Goal: Information Seeking & Learning: Learn about a topic

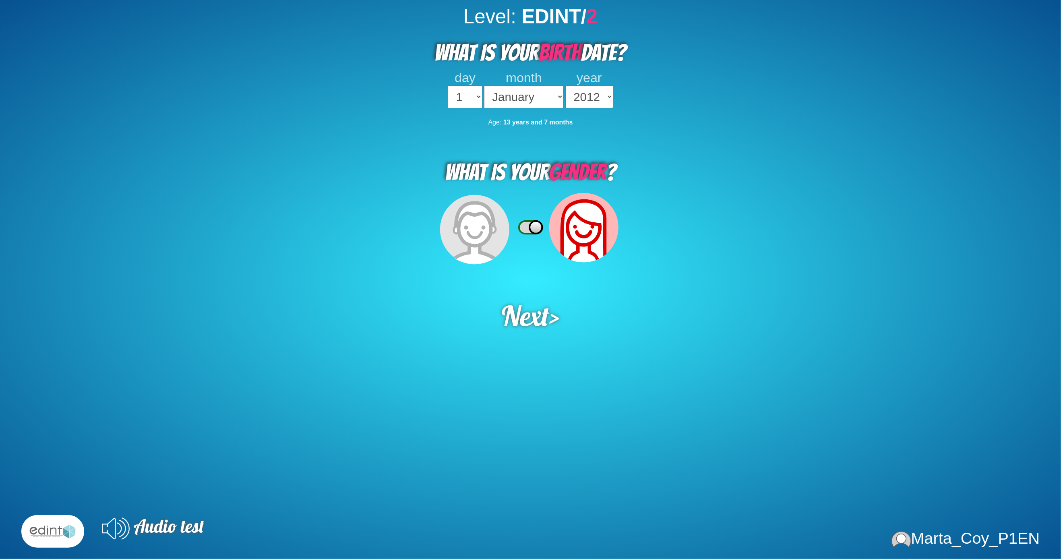
select select "2009"
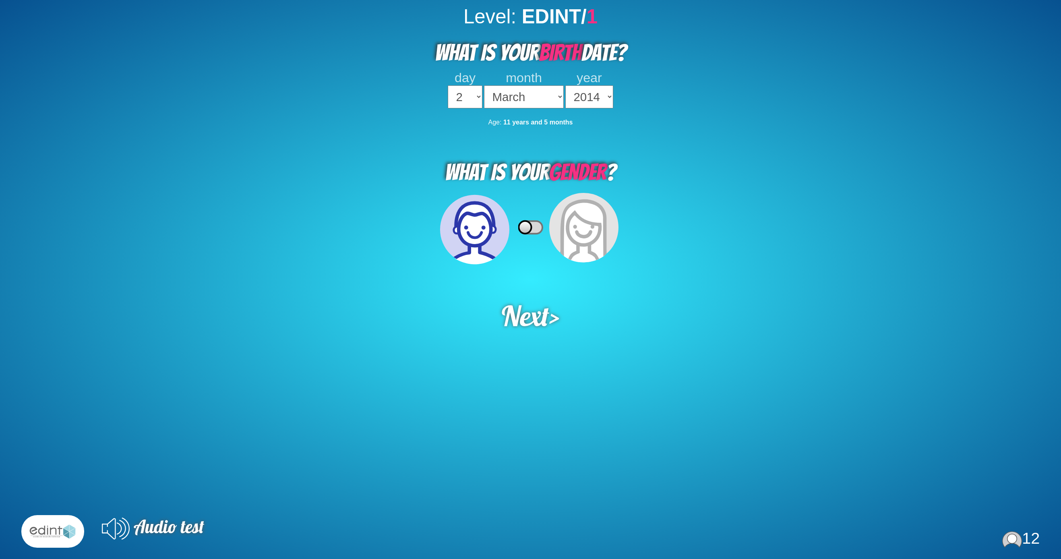
select select "2"
select select "03"
select select "2014"
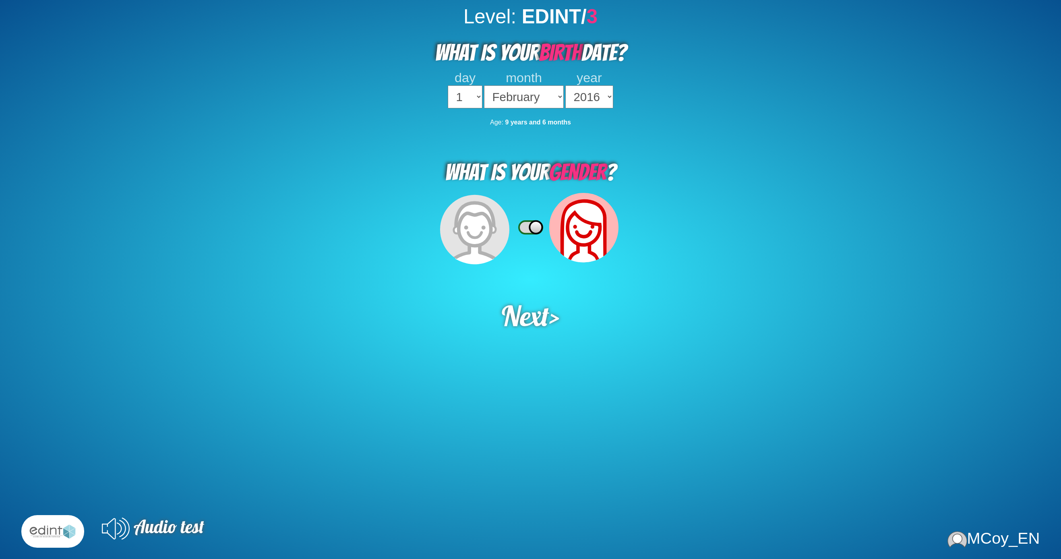
select select "02"
select select "2016"
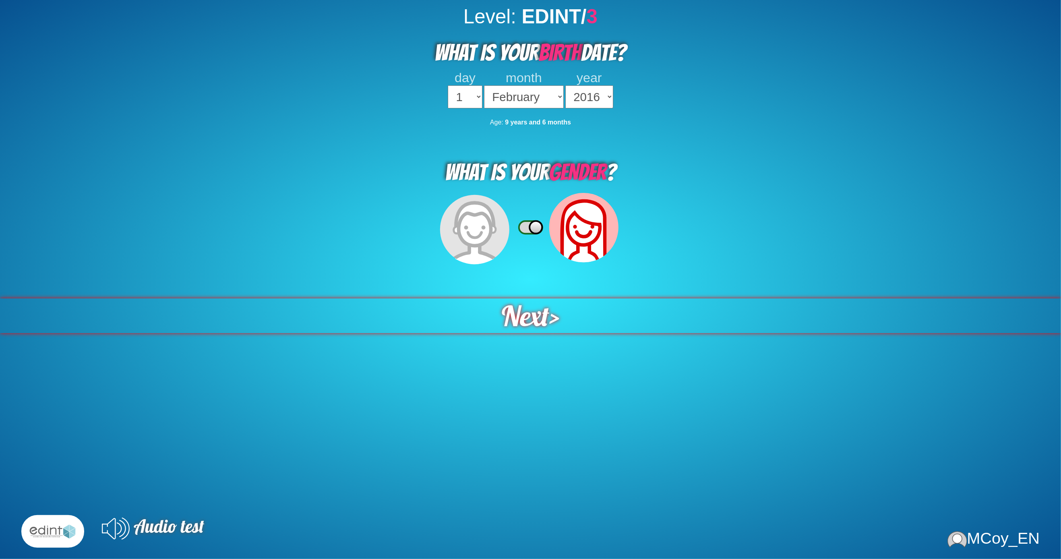
click at [517, 298] on span "Next" at bounding box center [525, 316] width 49 height 36
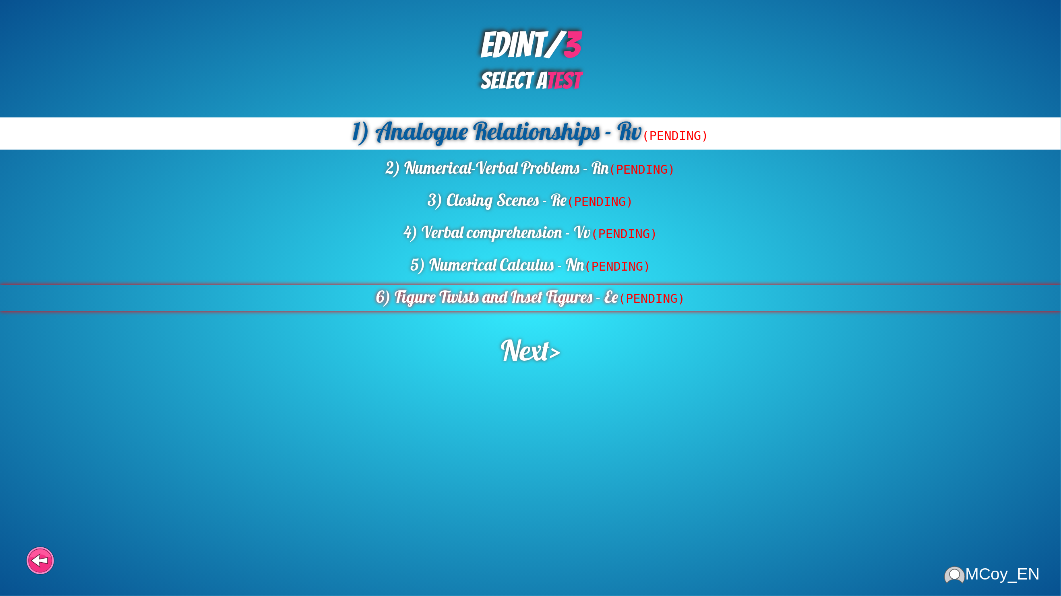
click at [565, 285] on div "6) Figure Twists and Inset Figures - Ee (PENDING)" at bounding box center [530, 298] width 1061 height 27
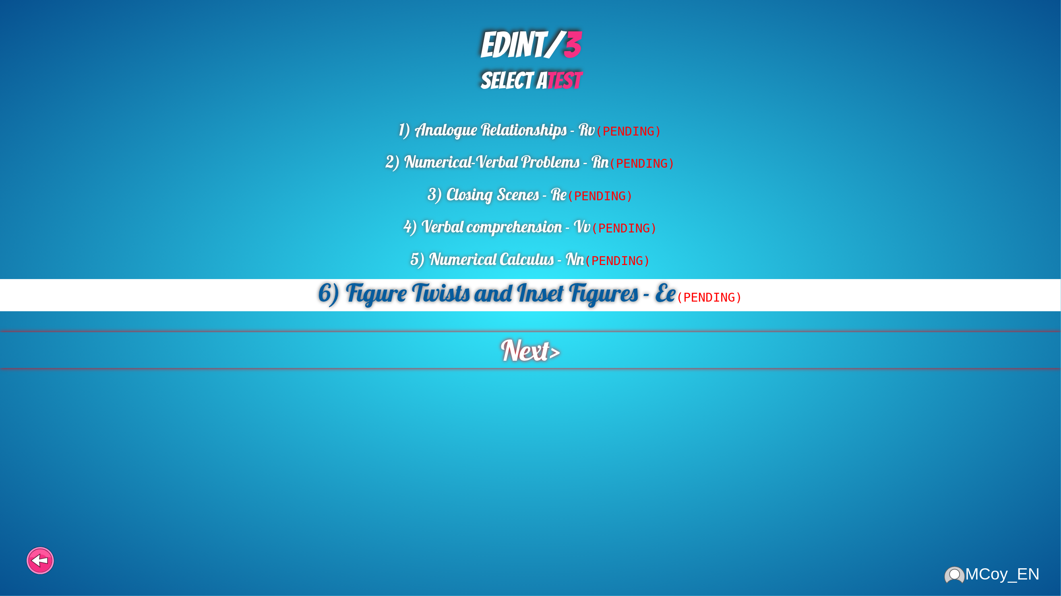
click at [527, 338] on span "Next" at bounding box center [525, 350] width 54 height 39
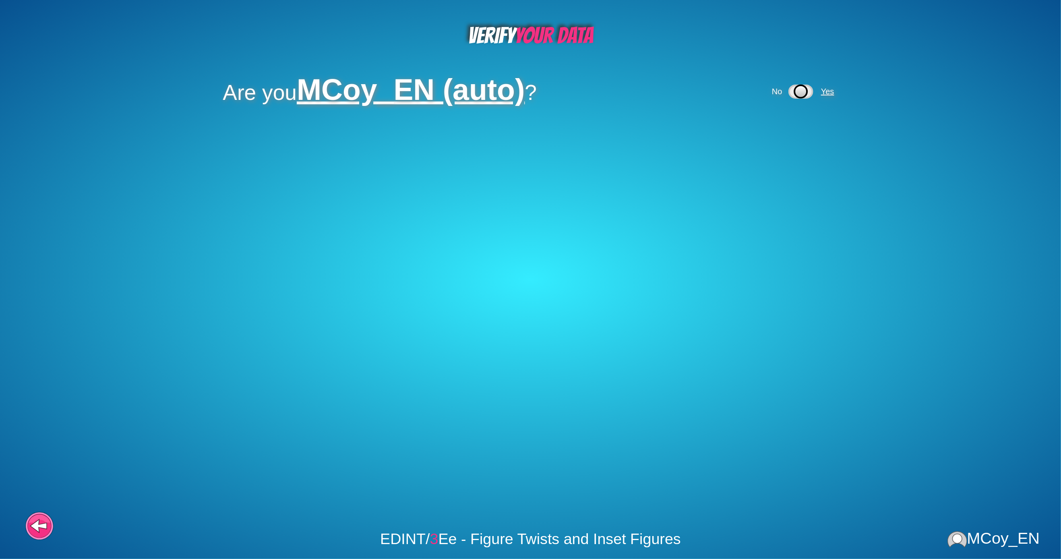
click at [821, 87] on span "Yes" at bounding box center [827, 91] width 13 height 9
click at [790, 133] on span "Yes" at bounding box center [796, 136] width 13 height 9
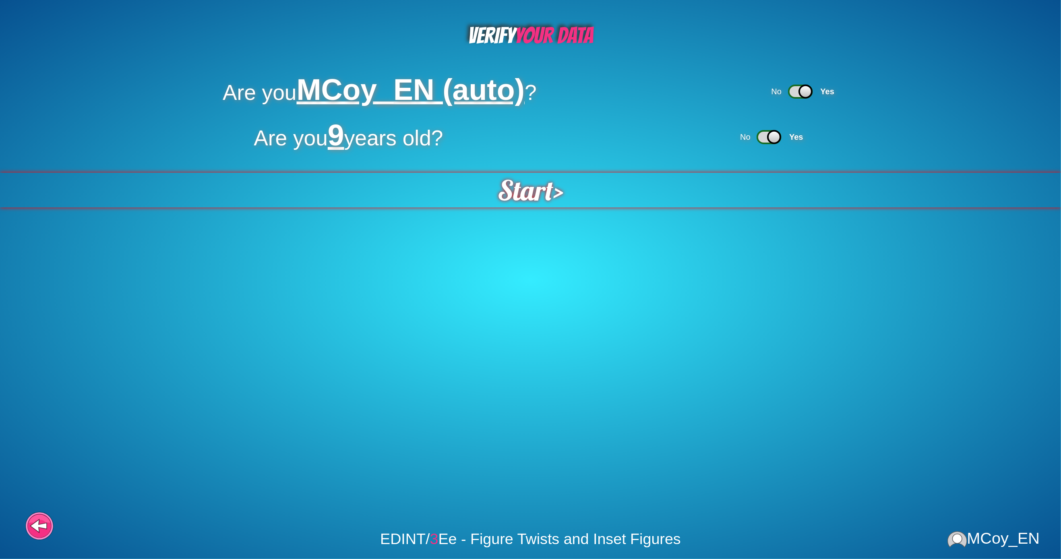
click at [500, 192] on span "Start" at bounding box center [524, 190] width 61 height 38
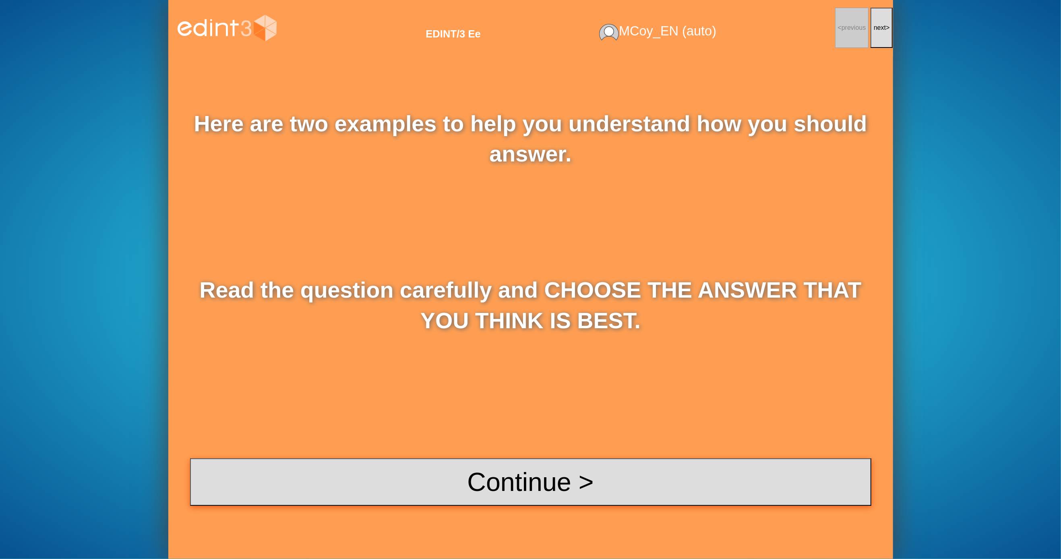
click at [479, 479] on button "Continue >" at bounding box center [530, 481] width 681 height 47
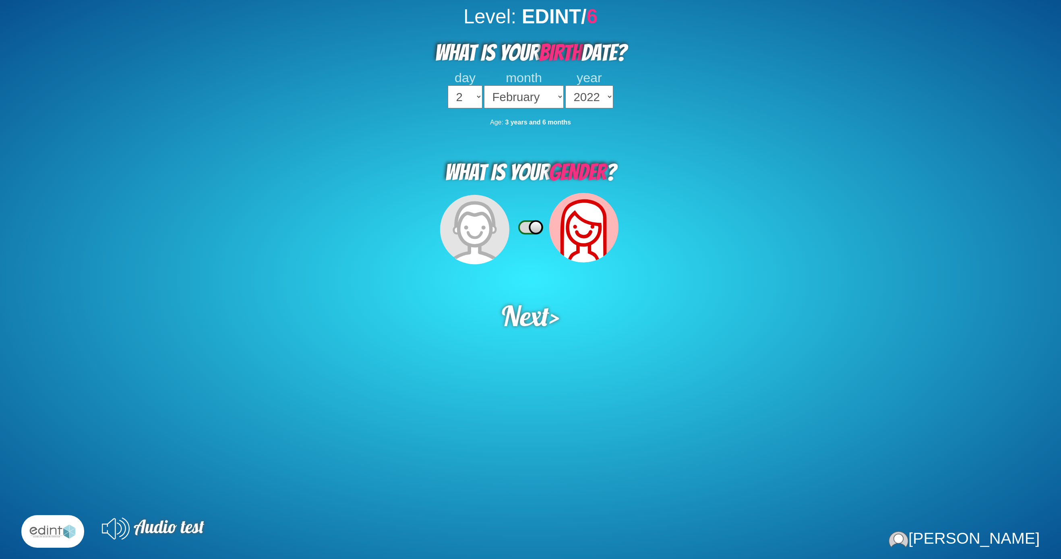
select select "2"
select select "02"
select select "2022"
select select "2009"
select select "2"
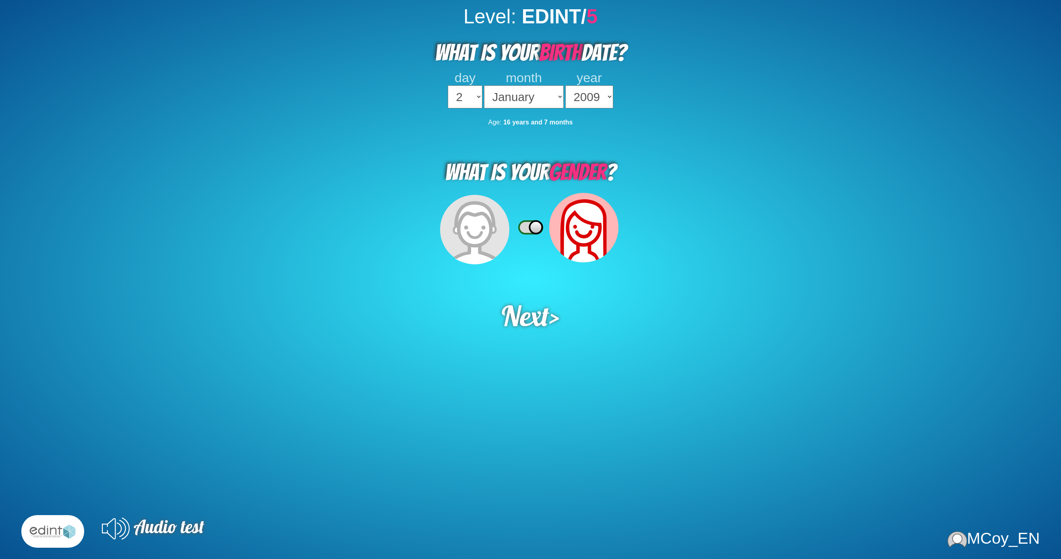
select select "2009"
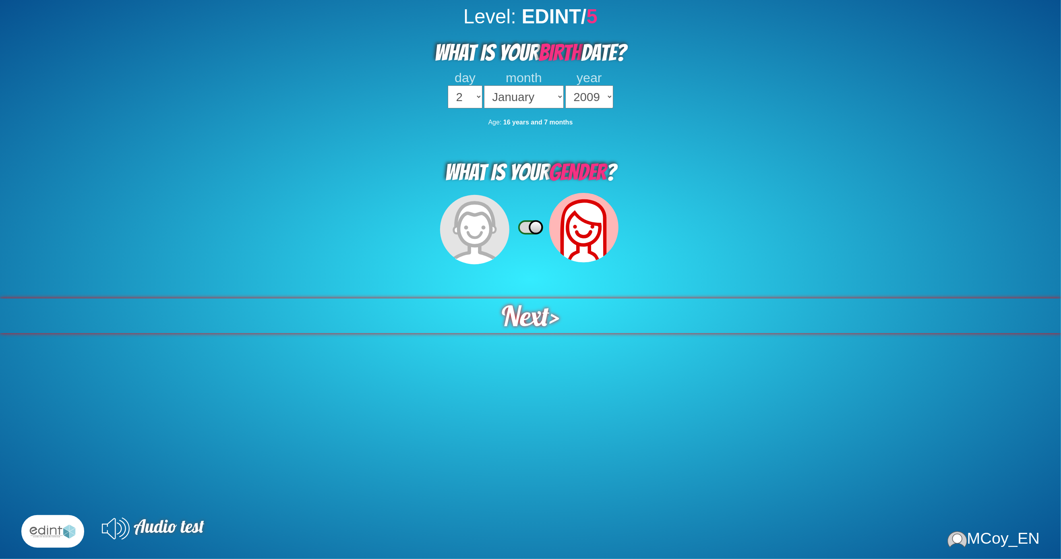
click at [527, 305] on span "Next" at bounding box center [525, 315] width 50 height 36
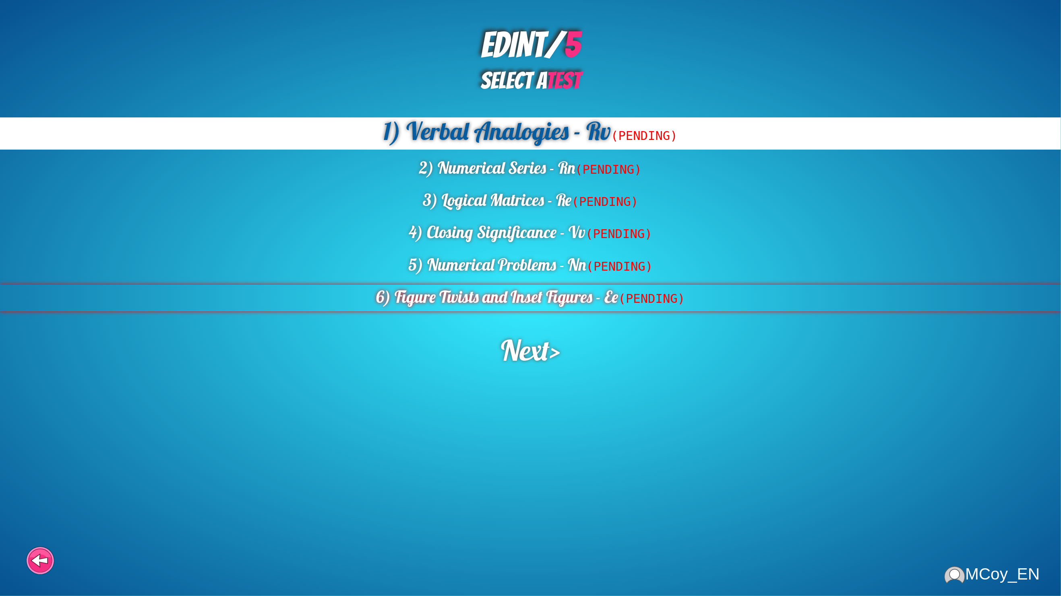
click at [590, 288] on div "6) Figure Twists and Inset Figures - Ee (PENDING)" at bounding box center [530, 298] width 1061 height 27
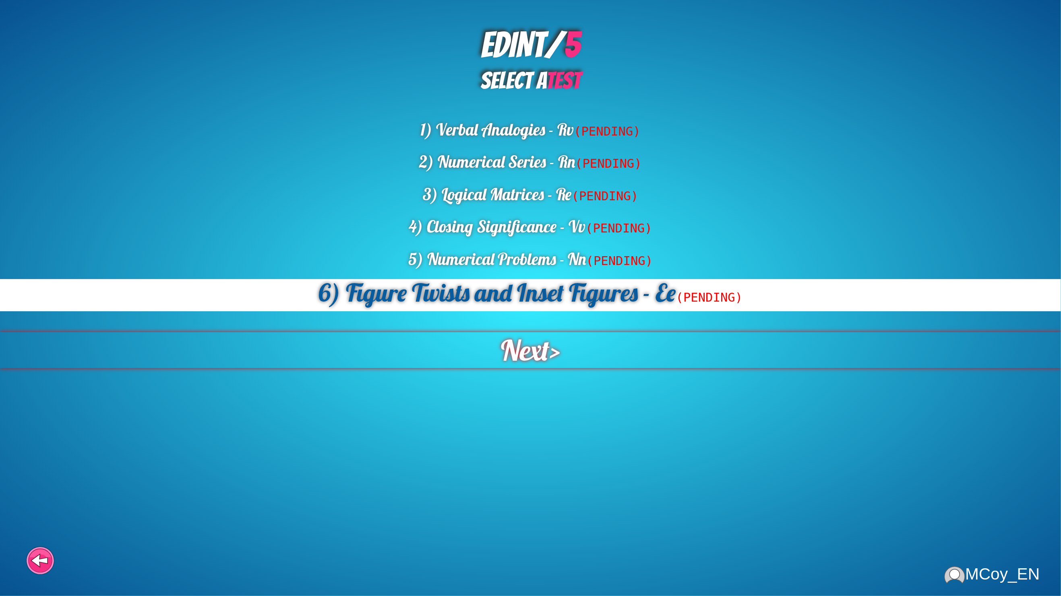
click at [572, 332] on div "Next >" at bounding box center [531, 350] width 1108 height 37
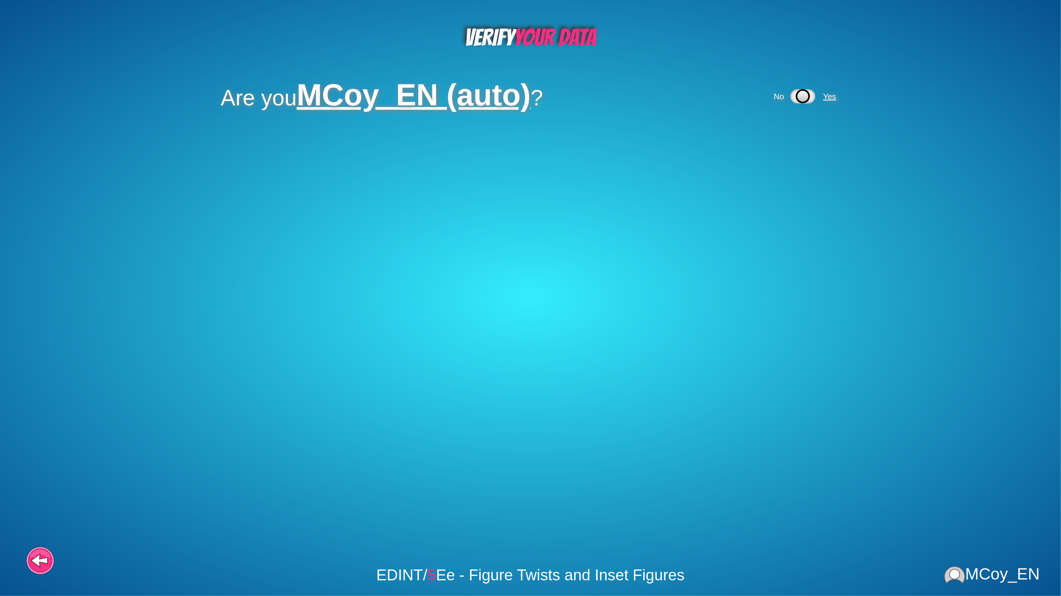
click at [823, 95] on span "Yes" at bounding box center [829, 96] width 13 height 9
click at [795, 140] on span "Yes" at bounding box center [801, 144] width 13 height 9
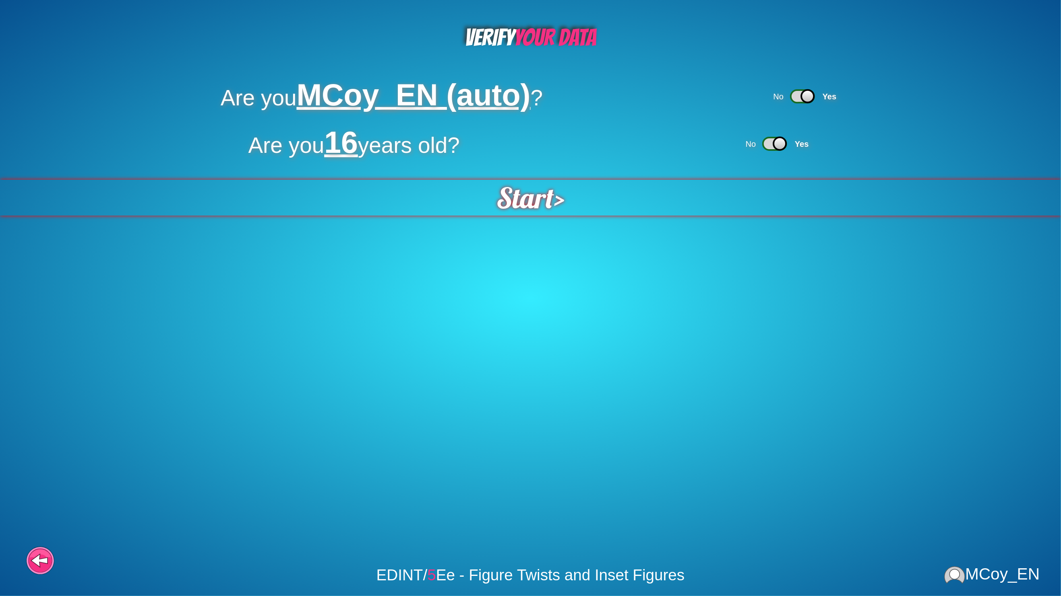
click at [506, 187] on span "Start" at bounding box center [525, 198] width 58 height 36
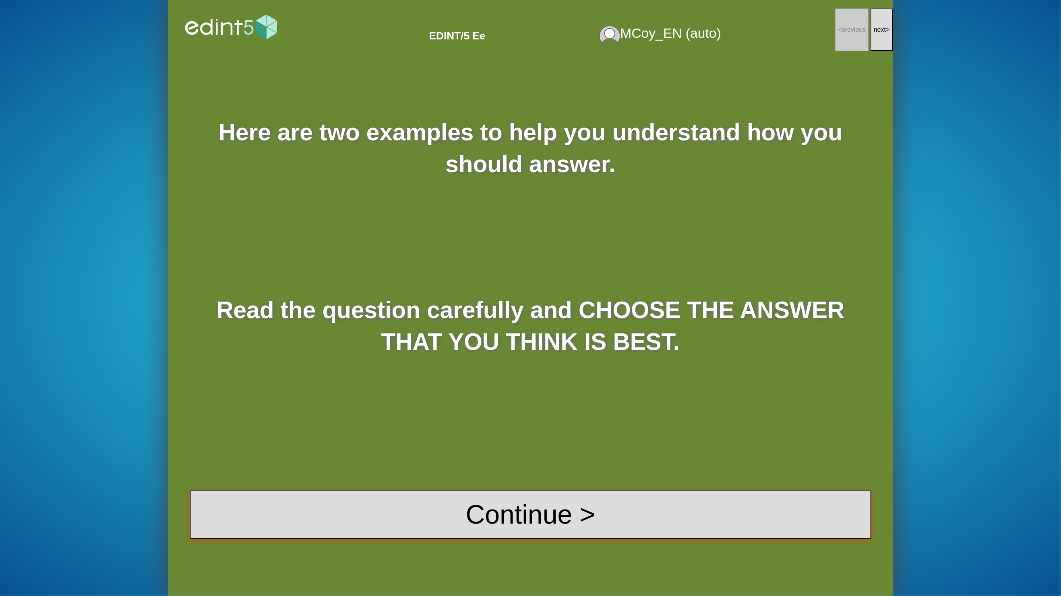
click at [531, 499] on button "Continue >" at bounding box center [530, 515] width 681 height 49
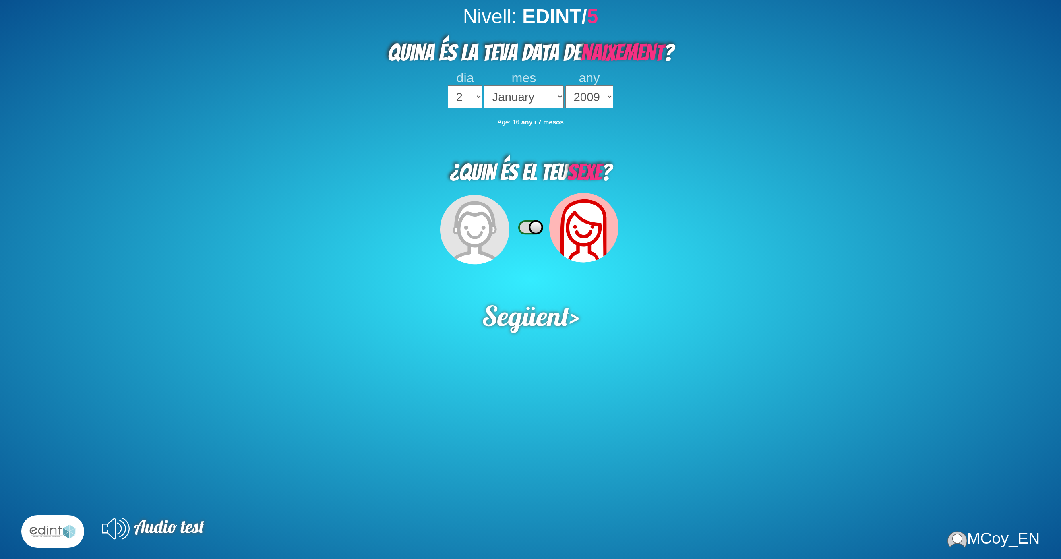
select select "2"
select select "2009"
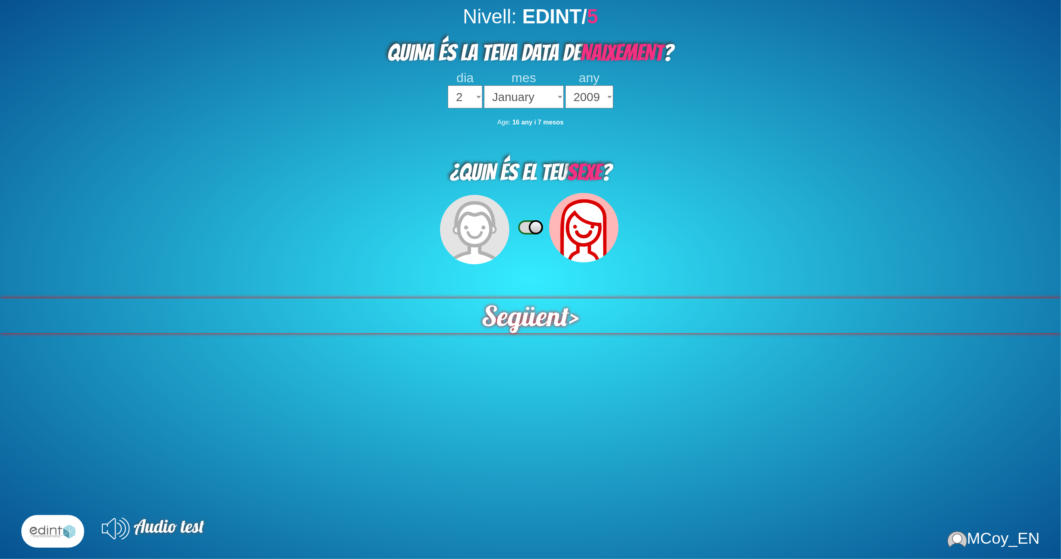
click at [575, 298] on div "Següent >" at bounding box center [530, 315] width 1067 height 35
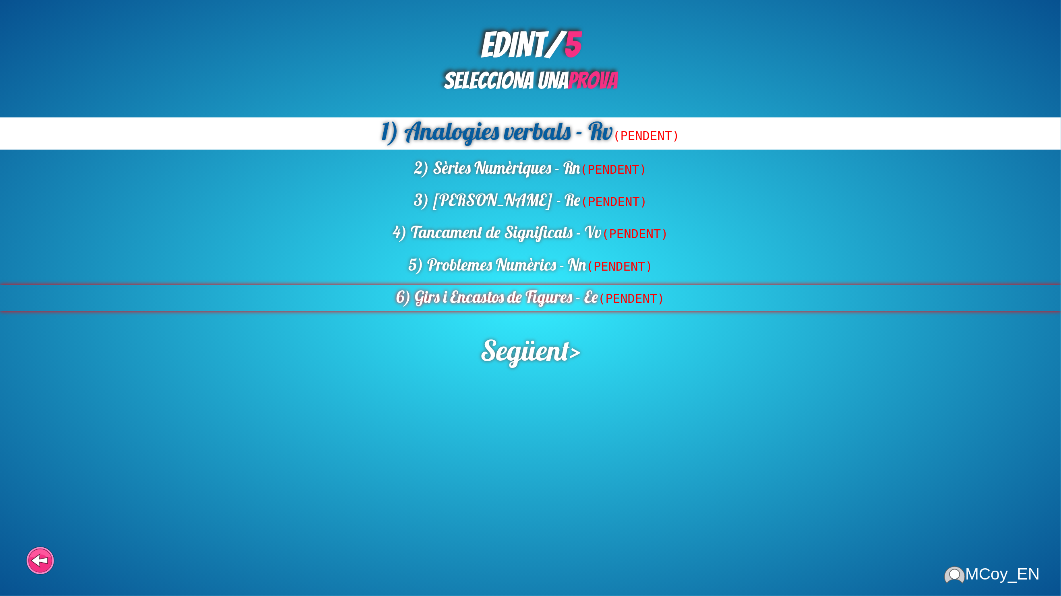
click at [571, 297] on div "6) Girs i Encastos de Figures - Ee (PENDENT)" at bounding box center [530, 298] width 1061 height 27
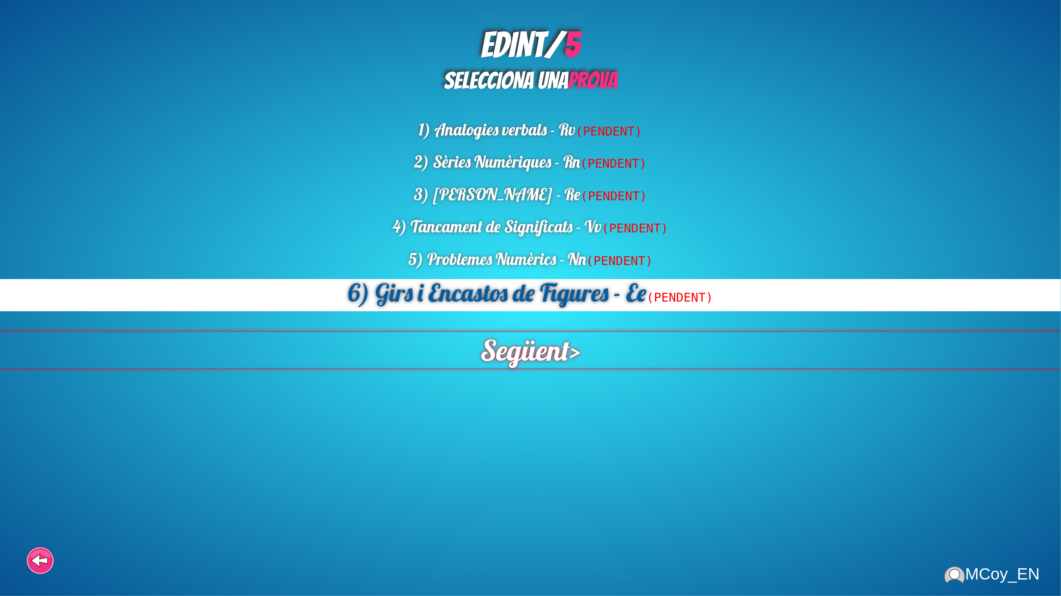
click at [525, 332] on span "Següent" at bounding box center [525, 350] width 90 height 36
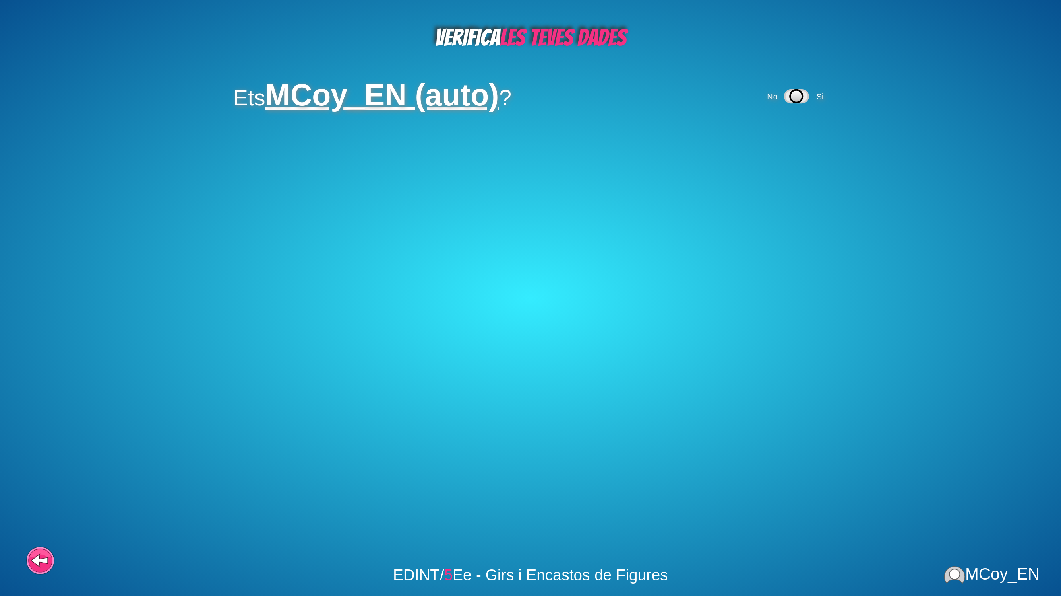
click at [806, 96] on div "No Si" at bounding box center [797, 96] width 62 height 29
click at [816, 93] on span "Si" at bounding box center [819, 96] width 7 height 9
click at [784, 140] on span "Si" at bounding box center [785, 144] width 7 height 9
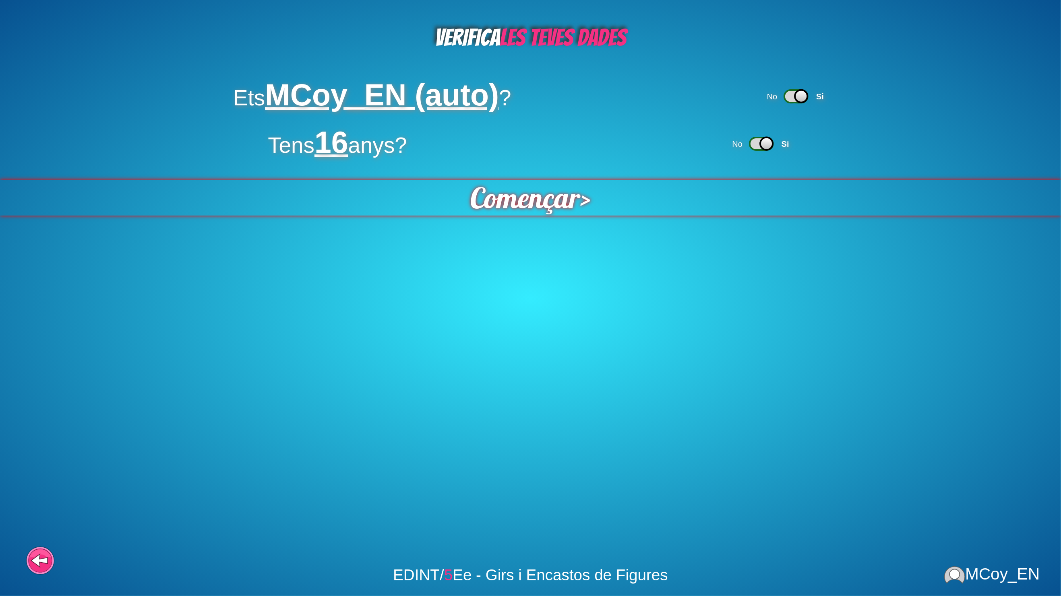
click at [549, 196] on span "Començar" at bounding box center [525, 198] width 110 height 36
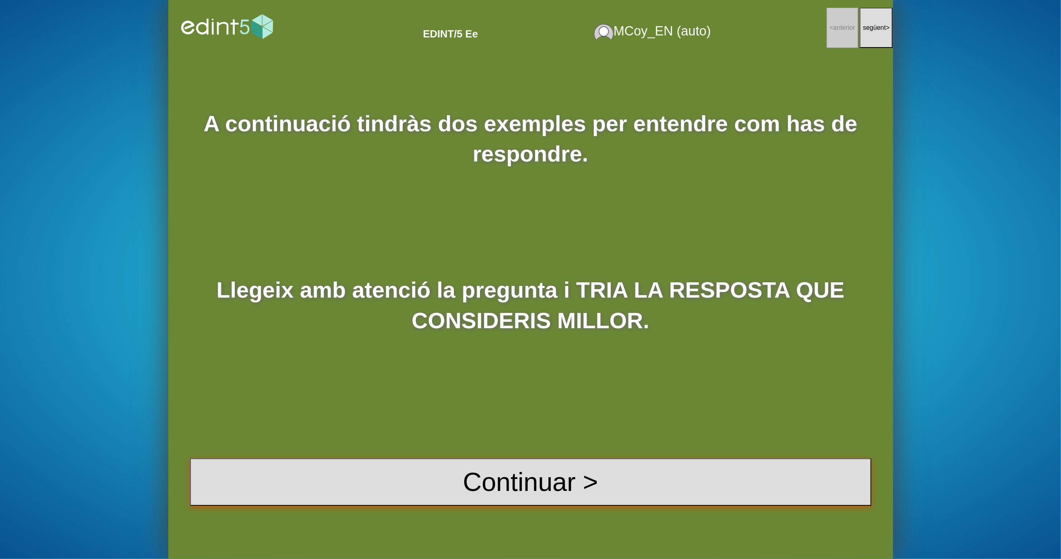
click at [607, 491] on button "Continuar >" at bounding box center [530, 481] width 681 height 47
